Goal: Task Accomplishment & Management: Use online tool/utility

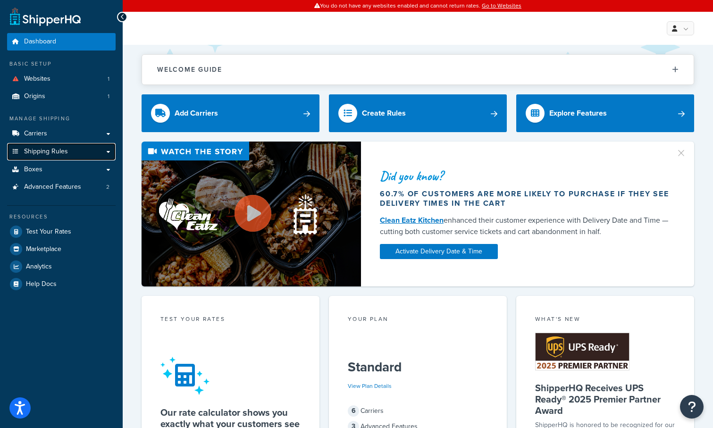
click at [111, 148] on link "Shipping Rules" at bounding box center [61, 151] width 109 height 17
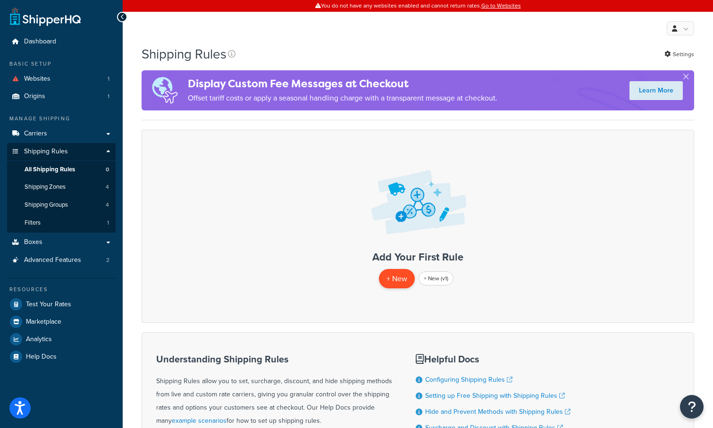
click at [397, 276] on p "+ New" at bounding box center [397, 278] width 36 height 19
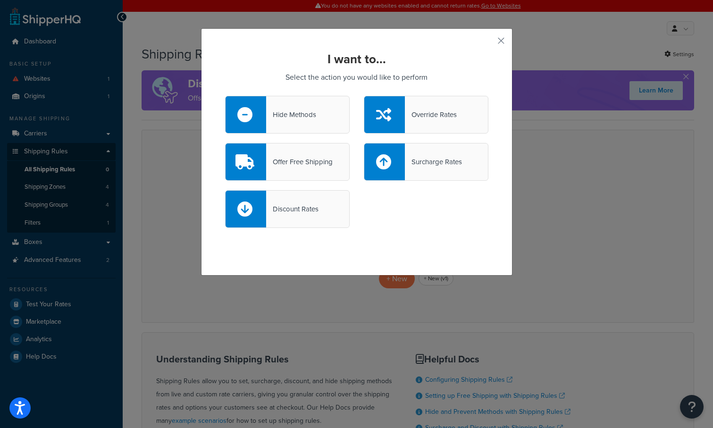
click at [436, 156] on div "Surcharge Rates" at bounding box center [433, 161] width 57 height 13
click at [0, 0] on input "Surcharge Rates" at bounding box center [0, 0] width 0 height 0
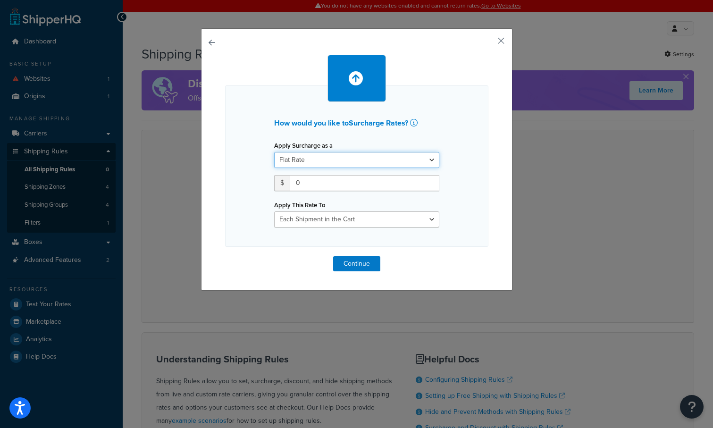
click at [352, 164] on select "Flat Rate Percentage Flat Rate & Percentage" at bounding box center [356, 160] width 165 height 16
click at [359, 182] on input "0" at bounding box center [365, 183] width 150 height 16
click at [352, 229] on div "How would you like to Surcharge Rates ? Apply Surcharge as a Flat Rate Percenta…" at bounding box center [356, 165] width 263 height 161
click at [364, 217] on select "Each Shipment in the Cart Each Shipping Group in the Cart Each Item within a Sh…" at bounding box center [356, 219] width 165 height 16
click at [392, 178] on input "0" at bounding box center [365, 183] width 150 height 16
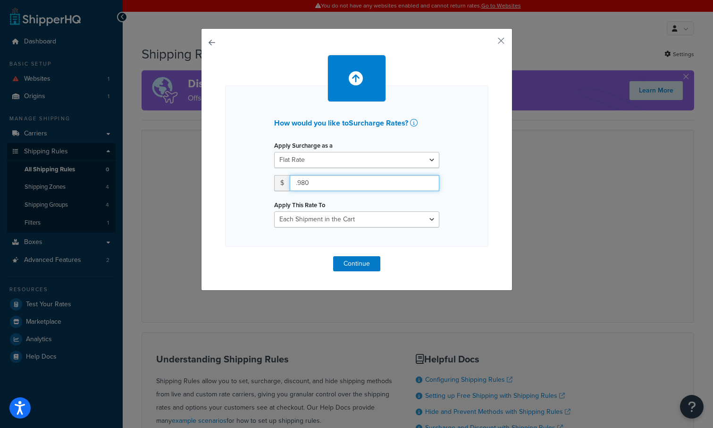
click at [346, 178] on input ".980" at bounding box center [365, 183] width 150 height 16
type input ".98"
click at [337, 217] on select "Each Shipment in the Cart Each Shipping Group in the Cart Each Item within a Sh…" at bounding box center [356, 219] width 165 height 16
click at [353, 217] on select "Each Shipment in the Cart Each Shipping Group in the Cart Each Item within a Sh…" at bounding box center [356, 219] width 165 height 16
select select "ITEM"
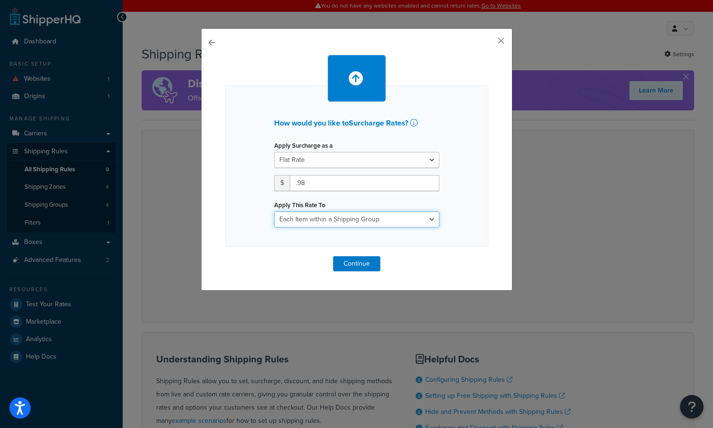
click at [274, 211] on select "Each Shipment in the Cart Each Shipping Group in the Cart Each Item within a Sh…" at bounding box center [356, 219] width 165 height 16
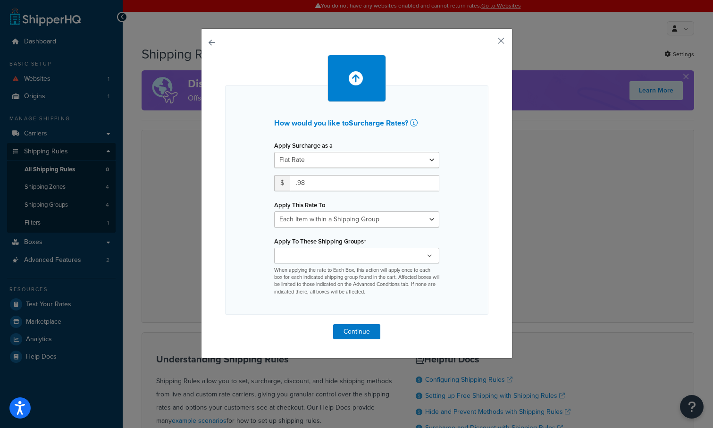
click at [350, 255] on ul at bounding box center [356, 256] width 165 height 16
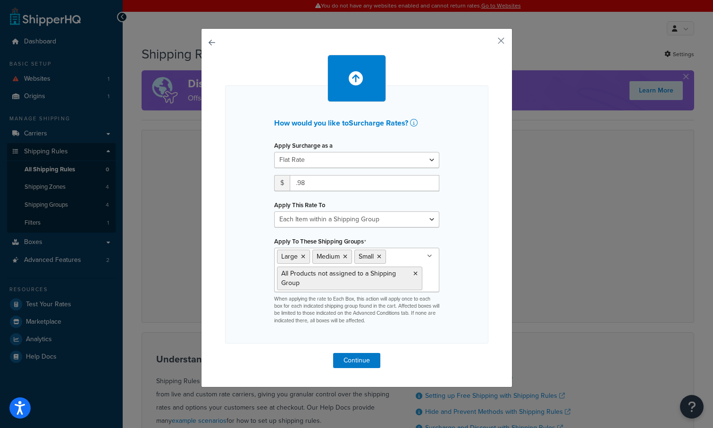
click at [454, 280] on div "How would you like to Surcharge Rates ? Apply Surcharge as a Flat Rate Percenta…" at bounding box center [356, 214] width 263 height 258
click at [348, 187] on input ".98" at bounding box center [365, 183] width 150 height 16
type input ".9"
type input ".67"
